Goal: Check status: Check status

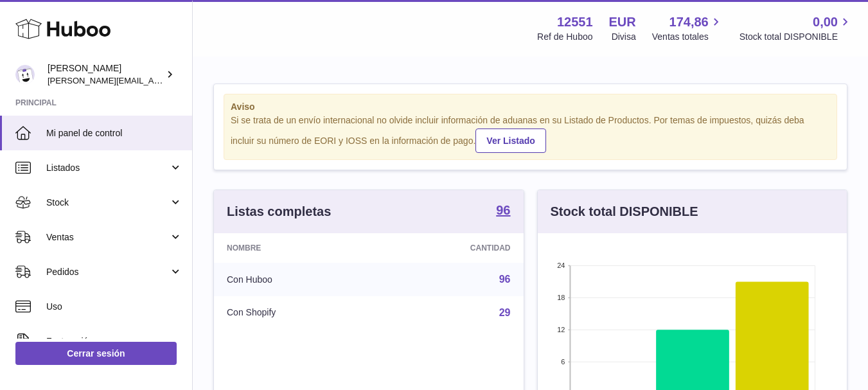
scroll to position [200, 309]
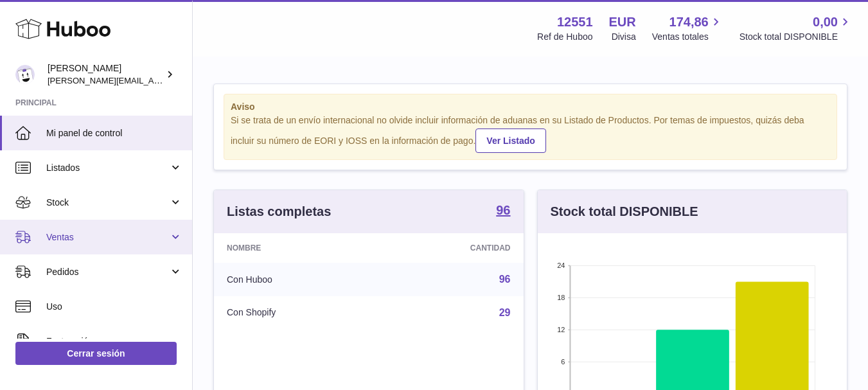
click at [95, 230] on link "Ventas" at bounding box center [96, 237] width 192 height 35
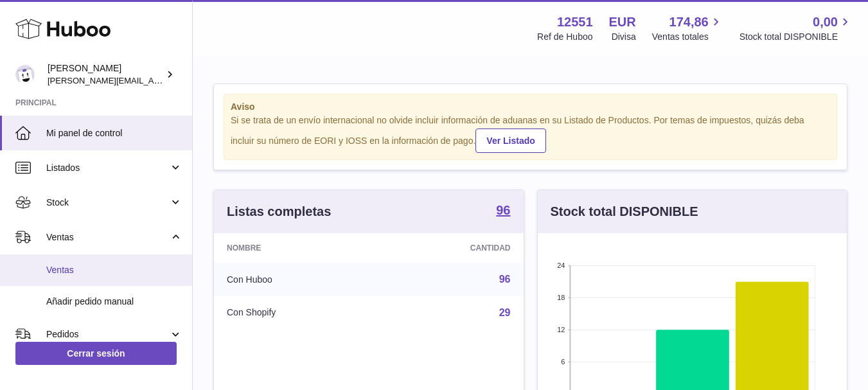
click at [57, 264] on span "Ventas" at bounding box center [114, 270] width 136 height 12
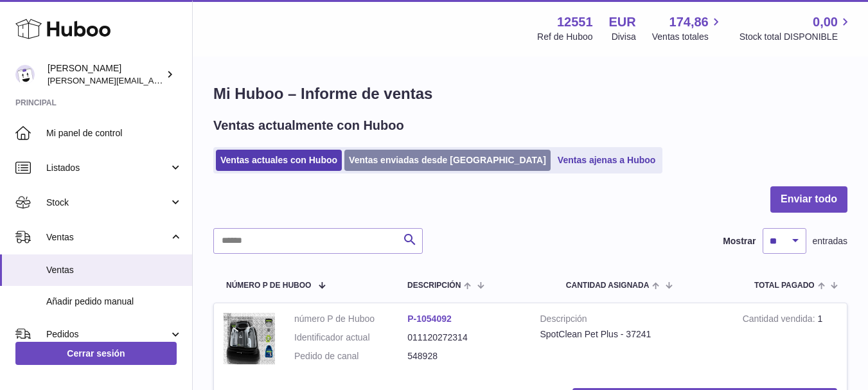
drag, startPoint x: 405, startPoint y: 141, endPoint x: 411, endPoint y: 162, distance: 21.2
click at [411, 162] on div "Ventas actualmente con Huboo Ventas actuales con Huboo Ventas enviadas desde [G…" at bounding box center [530, 145] width 634 height 57
click at [411, 162] on link "Ventas enviadas desde Huboo" at bounding box center [447, 160] width 206 height 21
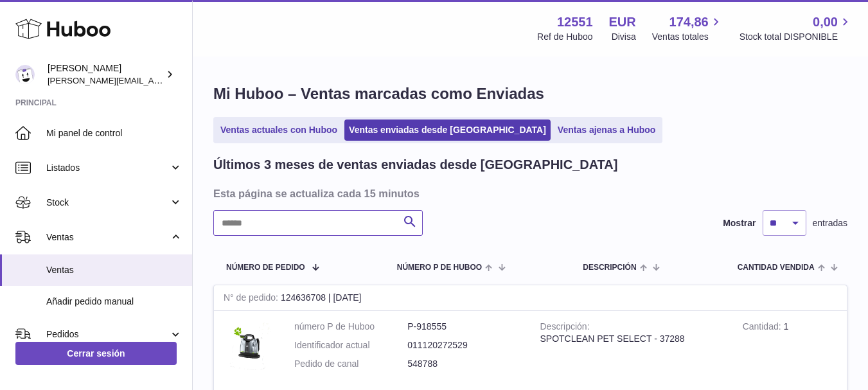
click at [316, 233] on input "text" at bounding box center [317, 223] width 209 height 26
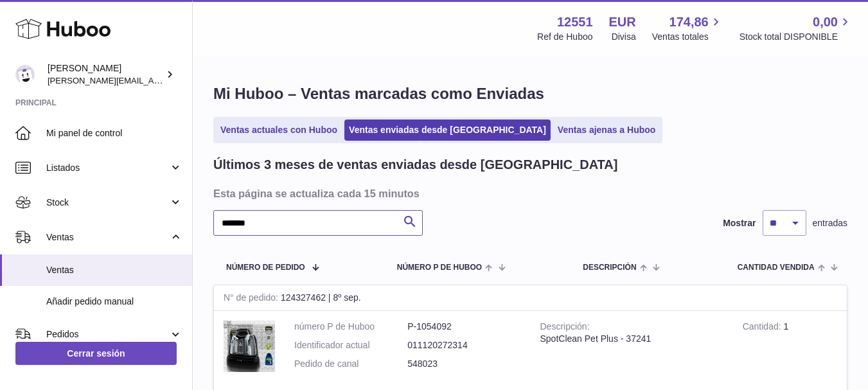
type input "*******"
click at [546, 213] on div "******* Buscar Mostrar ** ** ** entradas" at bounding box center [530, 223] width 634 height 26
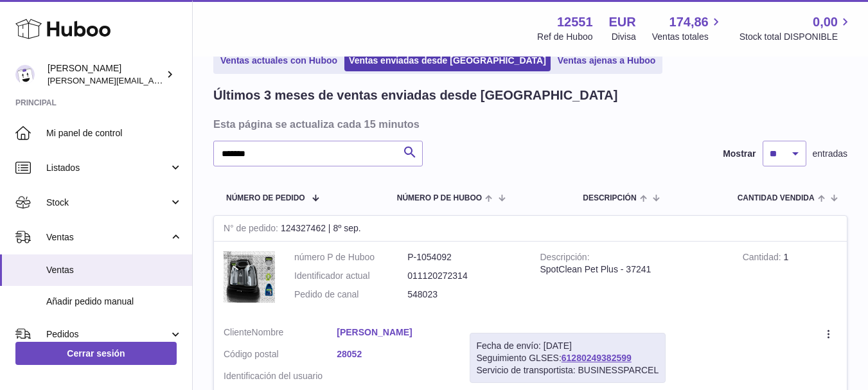
scroll to position [129, 0]
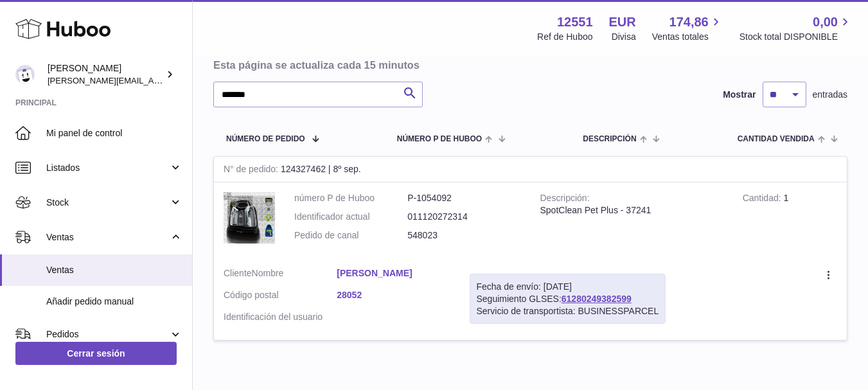
click at [546, 213] on div "SpotClean Pet Plus - 37241" at bounding box center [631, 210] width 183 height 12
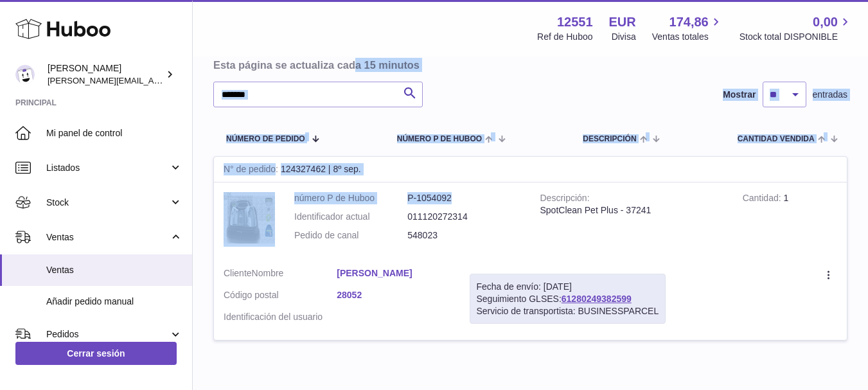
click at [274, 0] on html ".st0{fill:#141414;}" at bounding box center [434, 66] width 868 height 390
